Goal: Ask a question

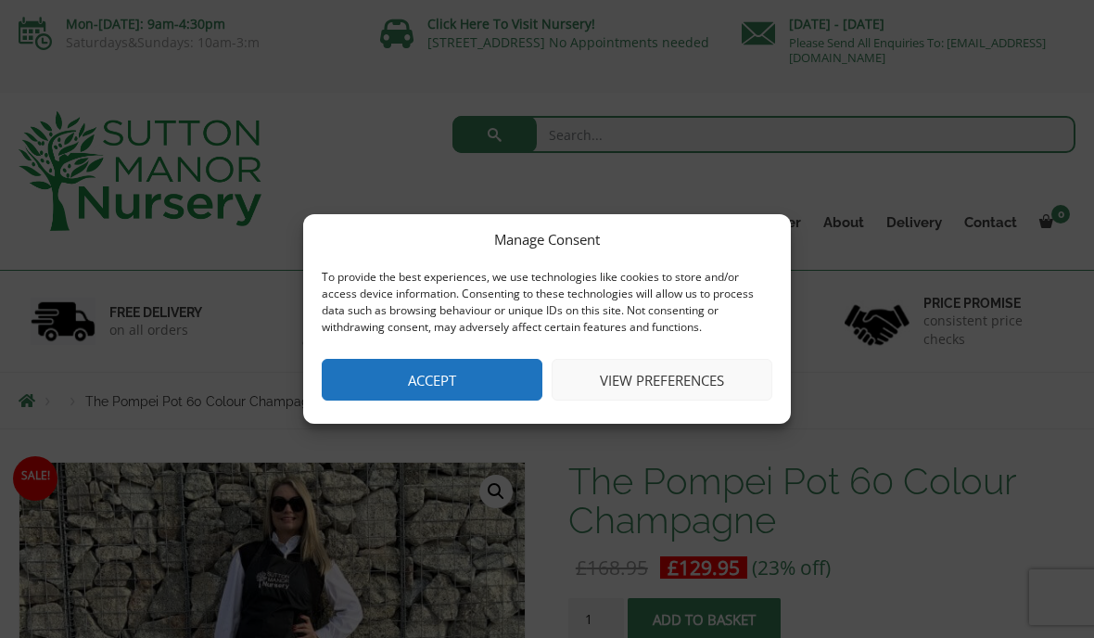
click at [496, 393] on button "Accept" at bounding box center [432, 380] width 221 height 42
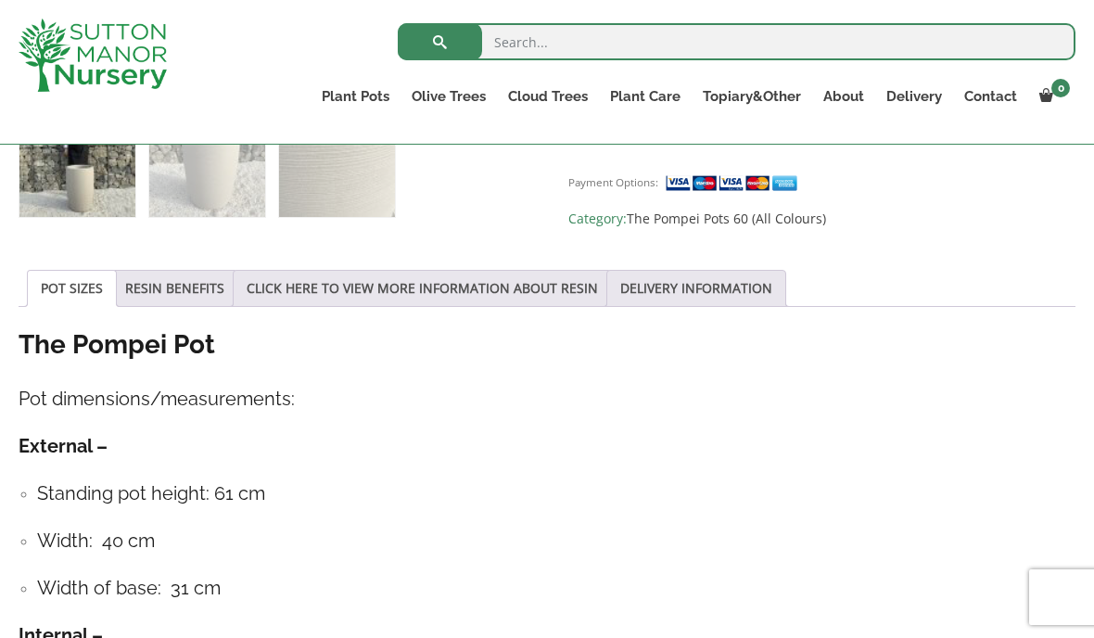
scroll to position [901, 0]
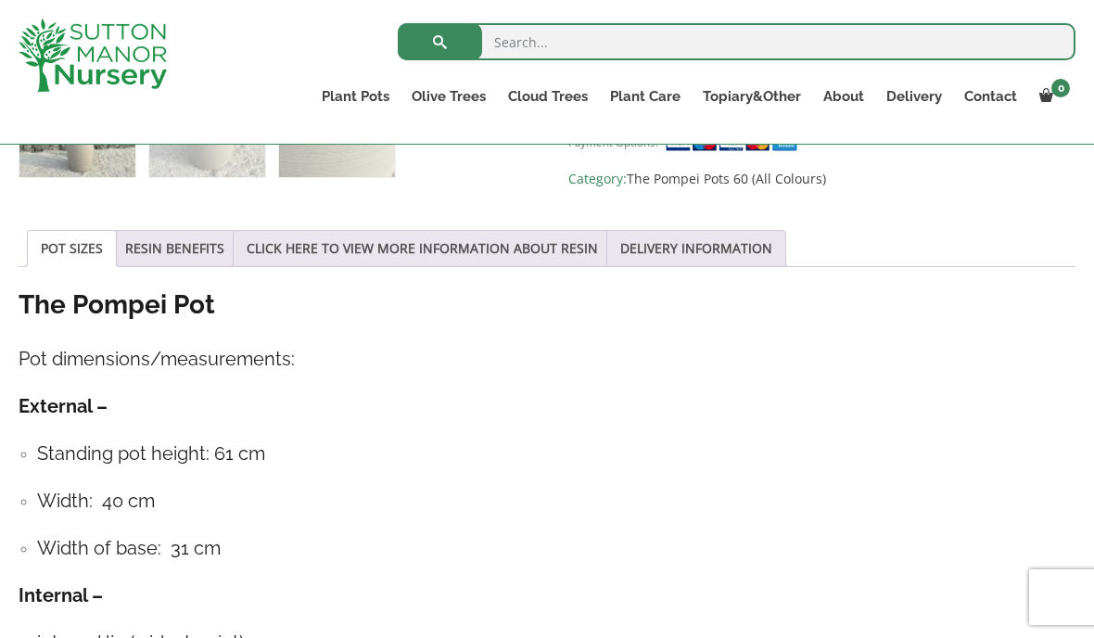
click at [203, 251] on link "RESIN BENEFITS" at bounding box center [174, 248] width 99 height 35
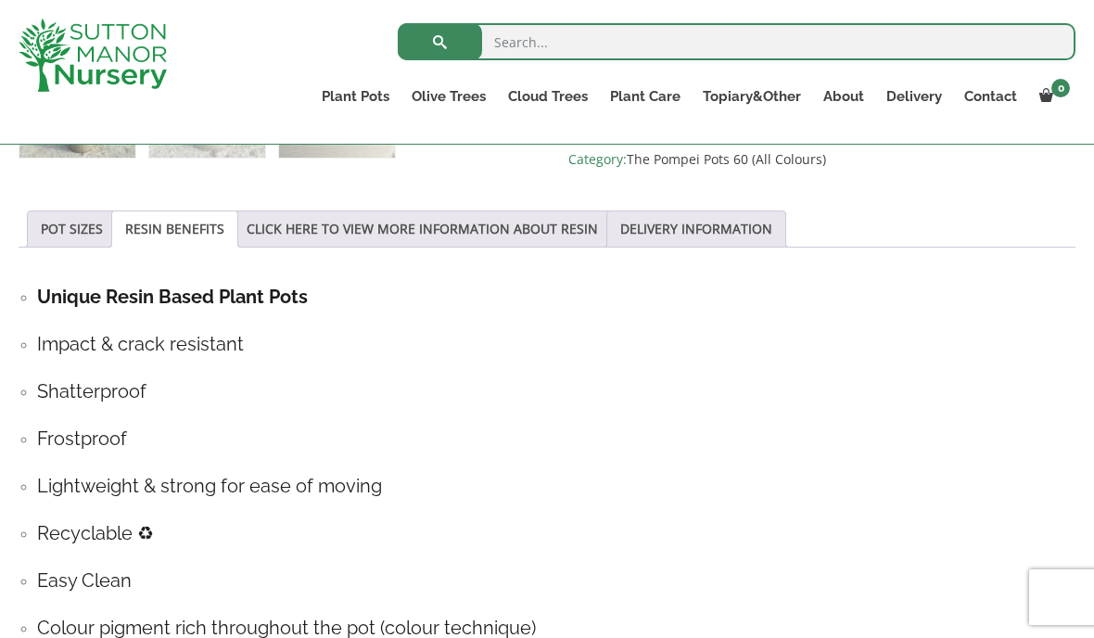
scroll to position [920, 0]
click at [532, 241] on link "CLICK HERE TO VIEW MORE INFORMATION ABOUT RESIN" at bounding box center [422, 229] width 351 height 35
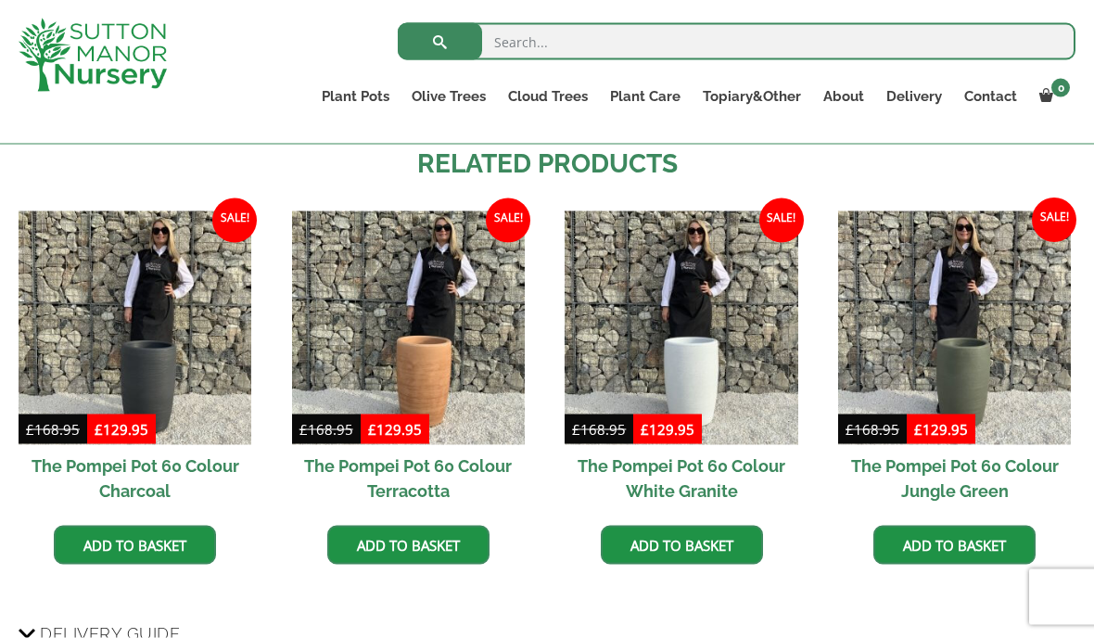
scroll to position [1613, 0]
click at [163, 334] on img at bounding box center [135, 327] width 233 height 233
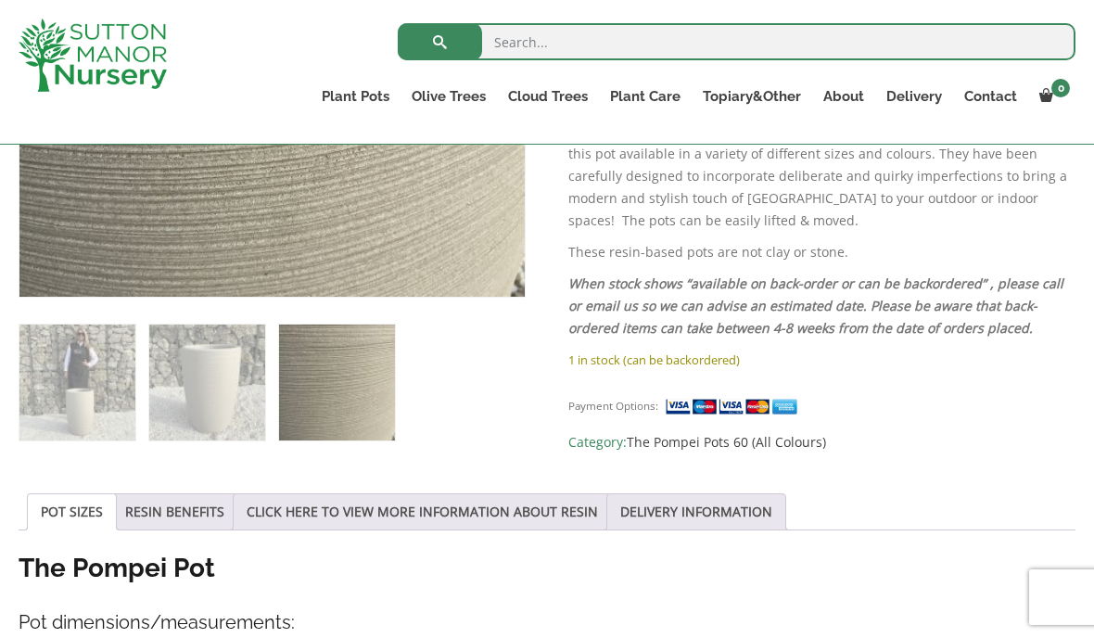
scroll to position [637, 0]
click at [741, 398] on img at bounding box center [734, 407] width 139 height 19
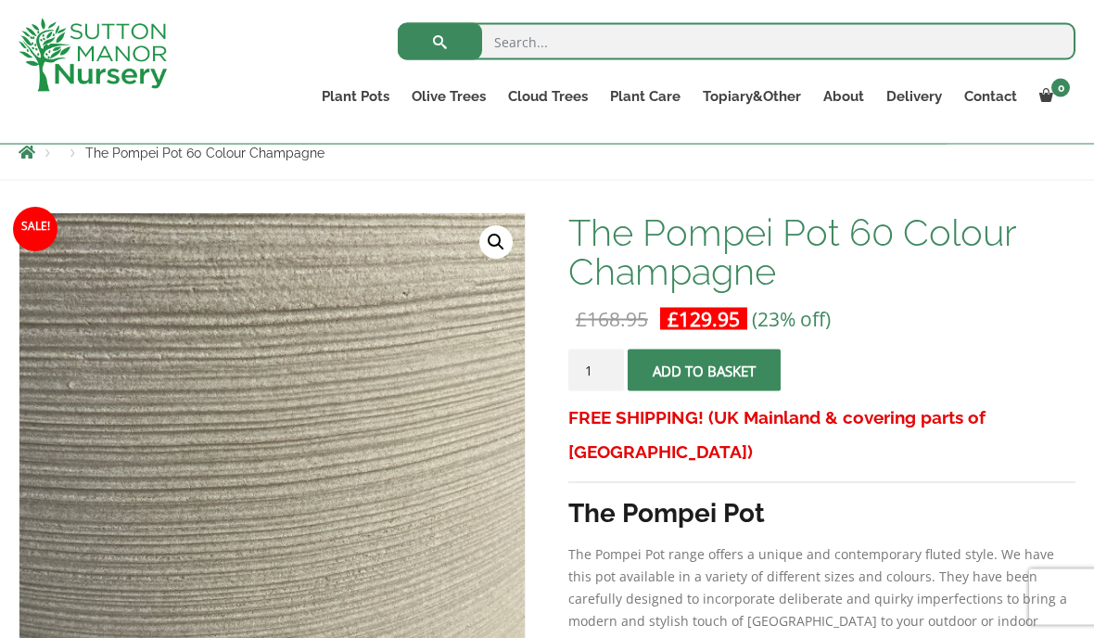
scroll to position [217, 0]
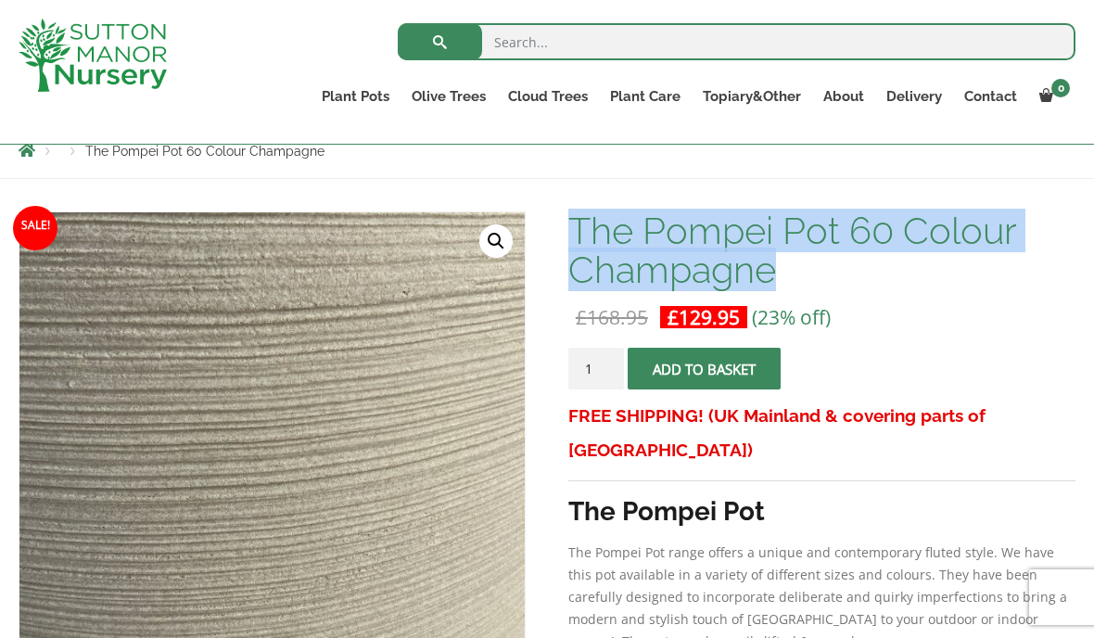
click at [990, 103] on link "Contact" at bounding box center [990, 96] width 75 height 26
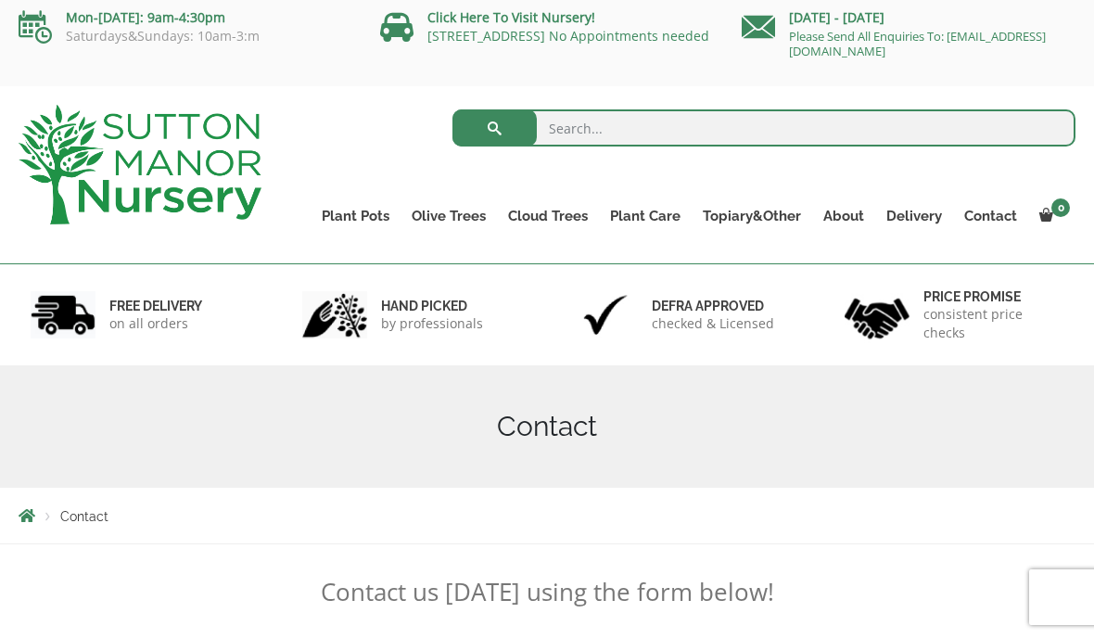
scroll to position [328, 0]
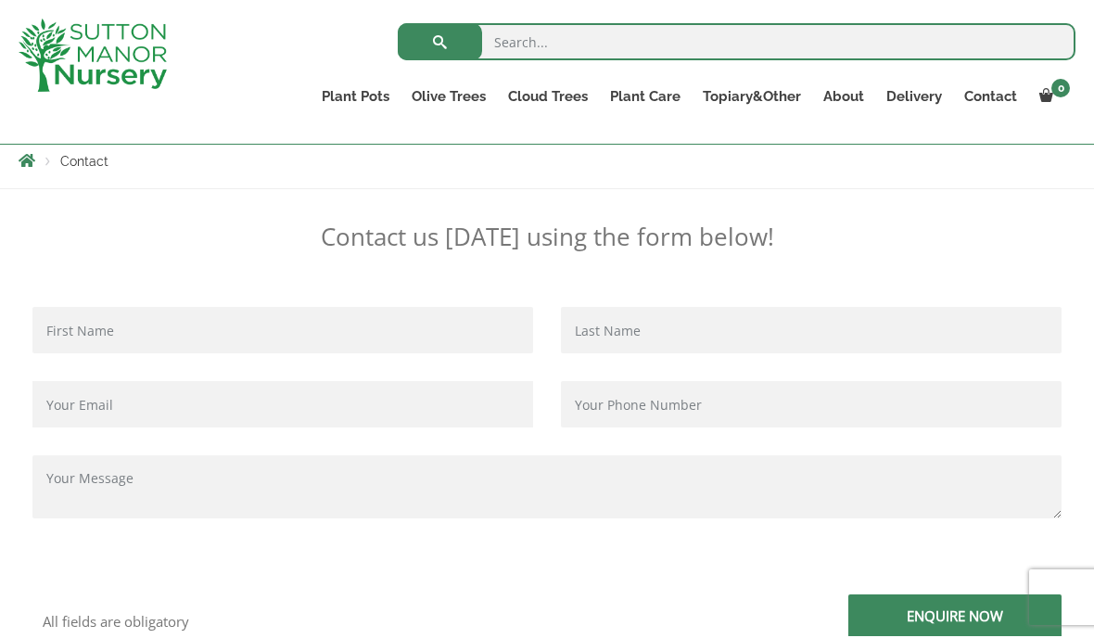
click at [311, 327] on input "Contact form" at bounding box center [282, 330] width 501 height 46
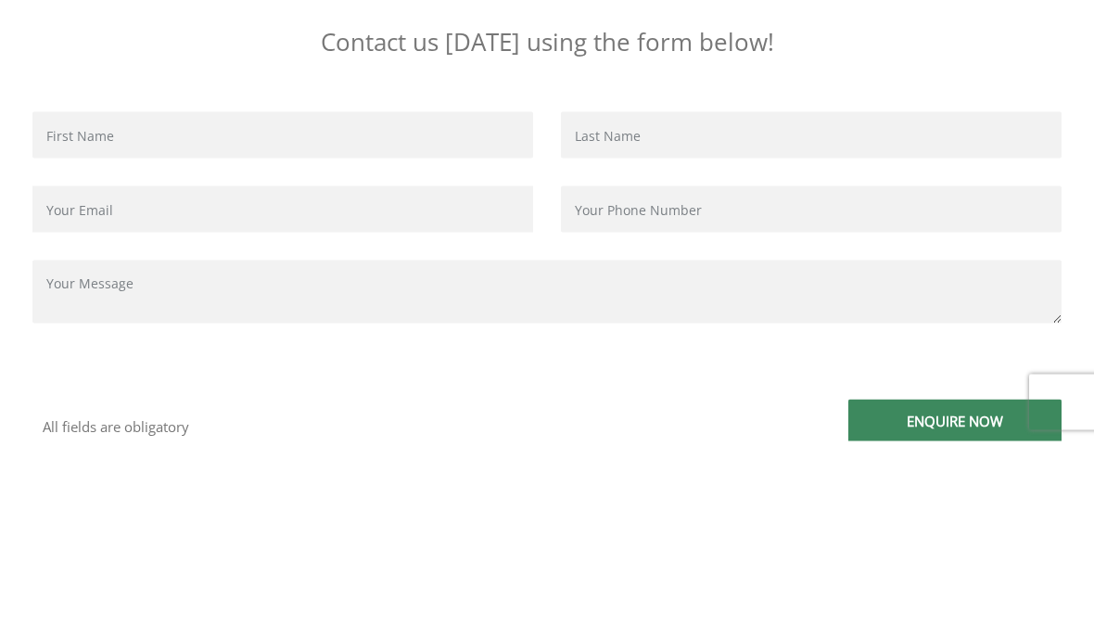
type input "[PERSON_NAME]"
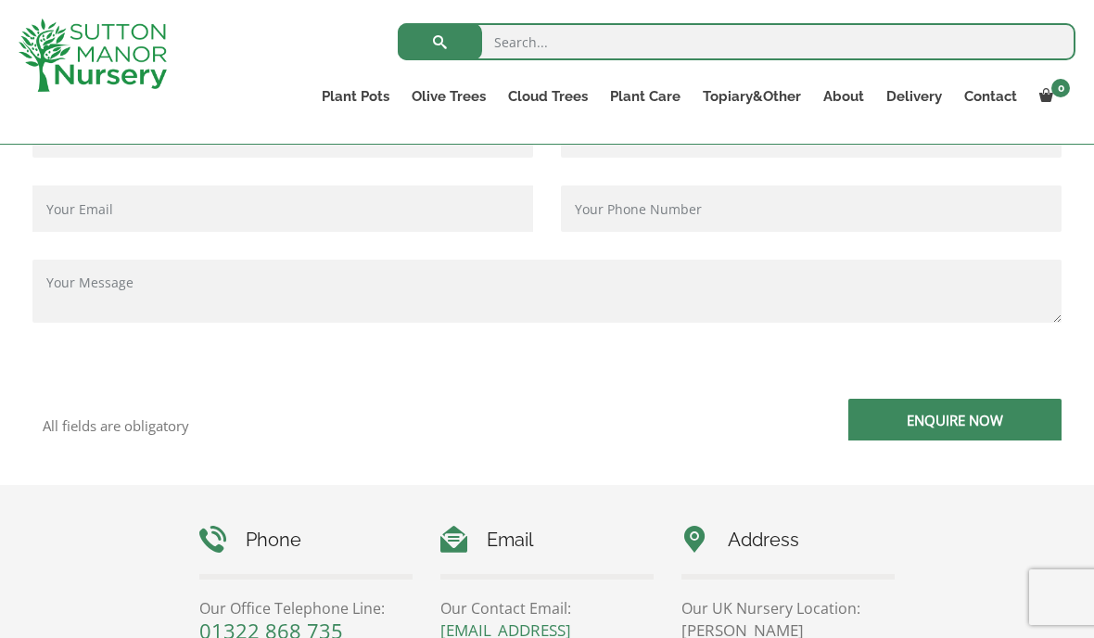
type input "[EMAIL_ADDRESS][PERSON_NAME][DOMAIN_NAME]"
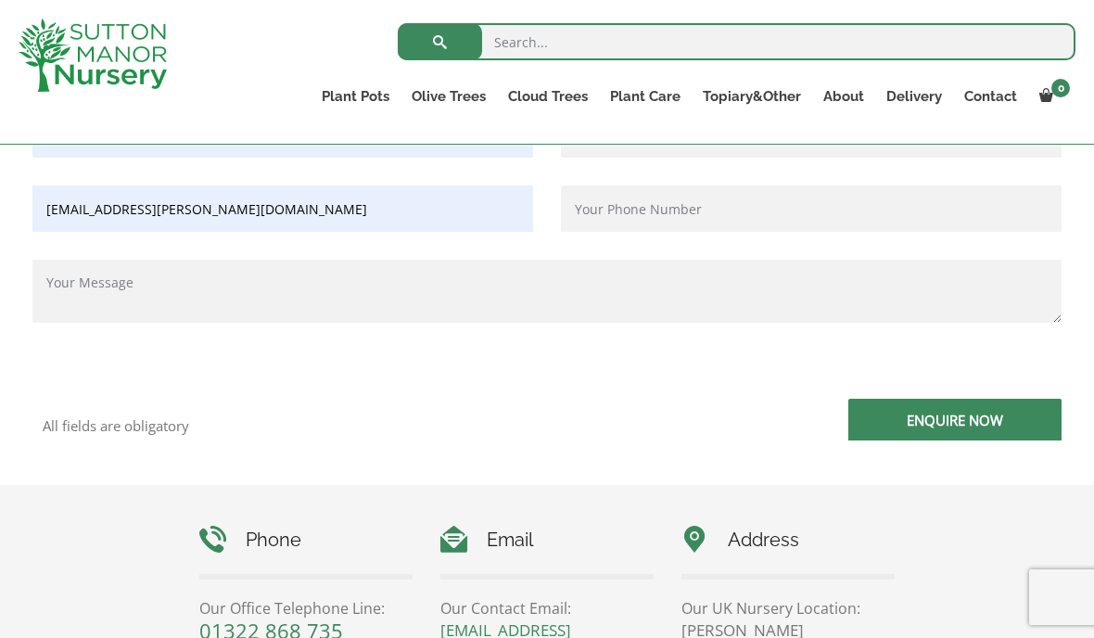
click at [186, 293] on textarea "Contact form" at bounding box center [546, 291] width 1029 height 63
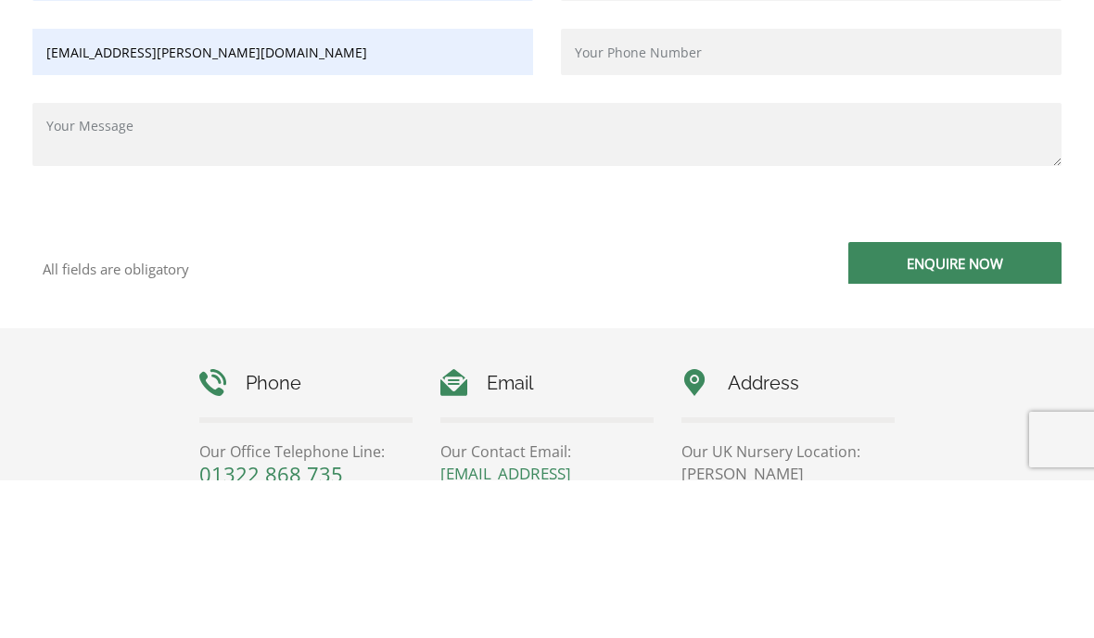
click at [71, 261] on textarea "Contact form" at bounding box center [546, 292] width 1029 height 63
paste textarea "The Pompei Pot 60 Colour Champagne"
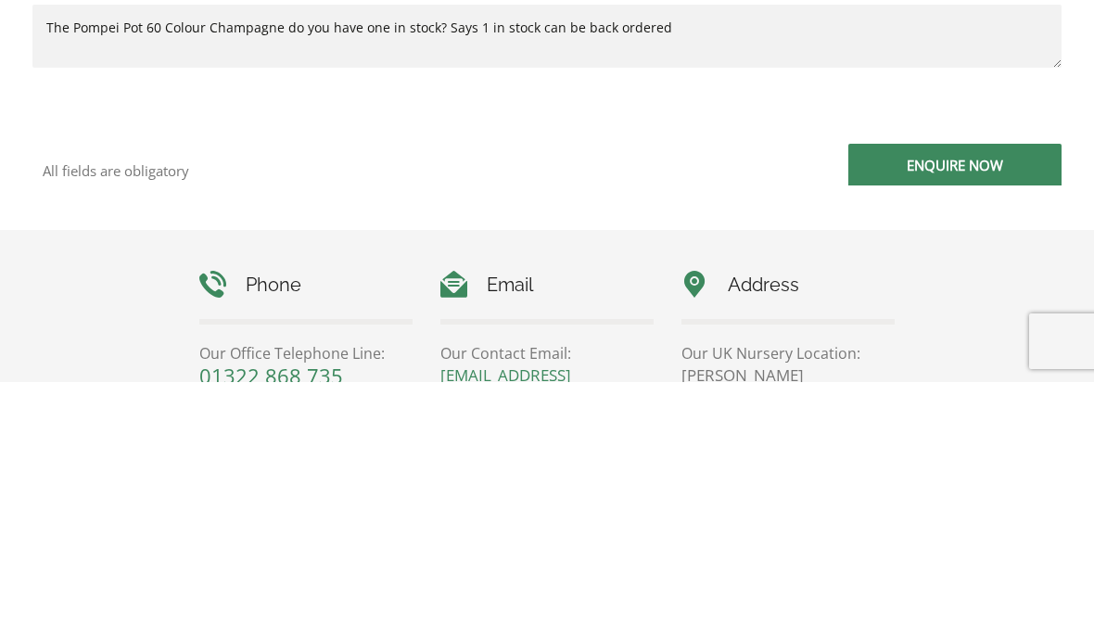
type textarea "The Pompei Pot 60 Colour Champagne do you have one in stock? Says 1 in stock ca…"
click at [964, 400] on input "Enquire Now" at bounding box center [955, 421] width 213 height 42
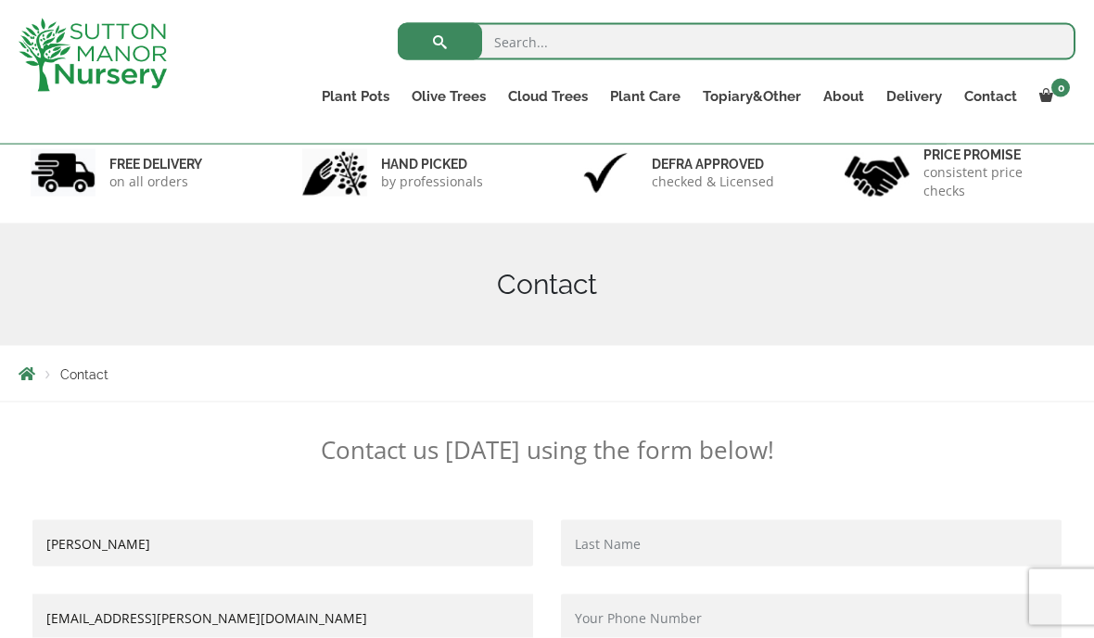
scroll to position [0, 0]
